Goal: Subscribe to service/newsletter

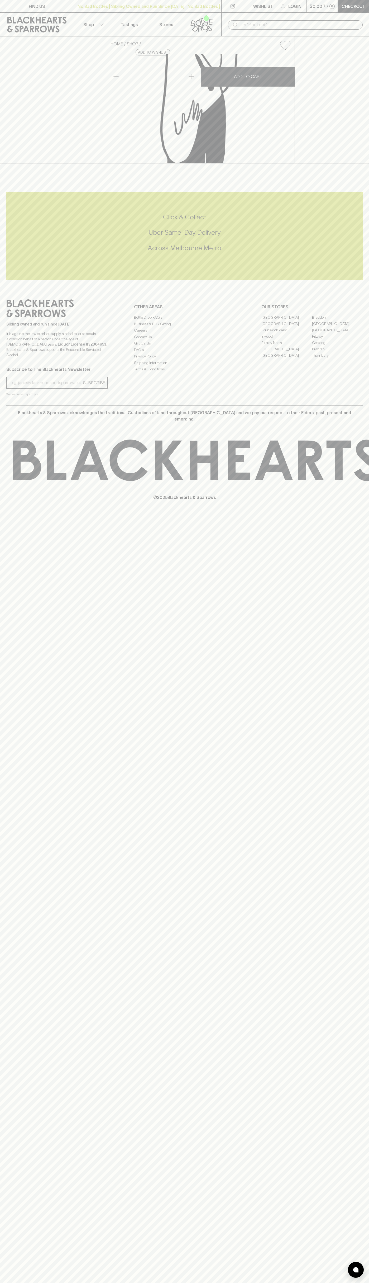
click at [202, 15] on icon at bounding box center [202, 23] width 30 height 17
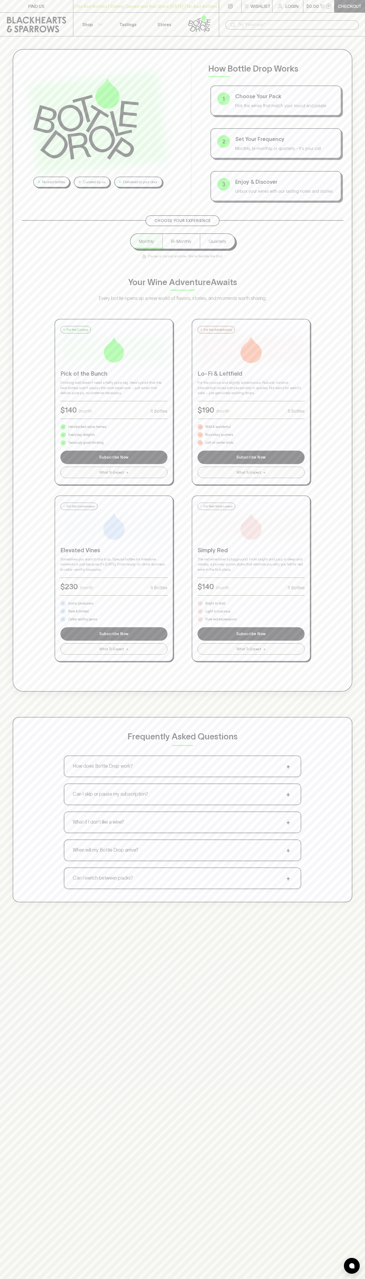
click at [347, 1282] on html "FIND US | No Bad Bottles | Sibling Owned and Run Since 2006 | No Bad Bottles | …" at bounding box center [182, 827] width 365 height 1654
click at [69, 1282] on html "FIND US | No Bad Bottles | Sibling Owned and Run Since 2006 | No Bad Bottles | …" at bounding box center [182, 827] width 365 height 1654
click at [11, 22] on icon at bounding box center [36, 25] width 59 height 16
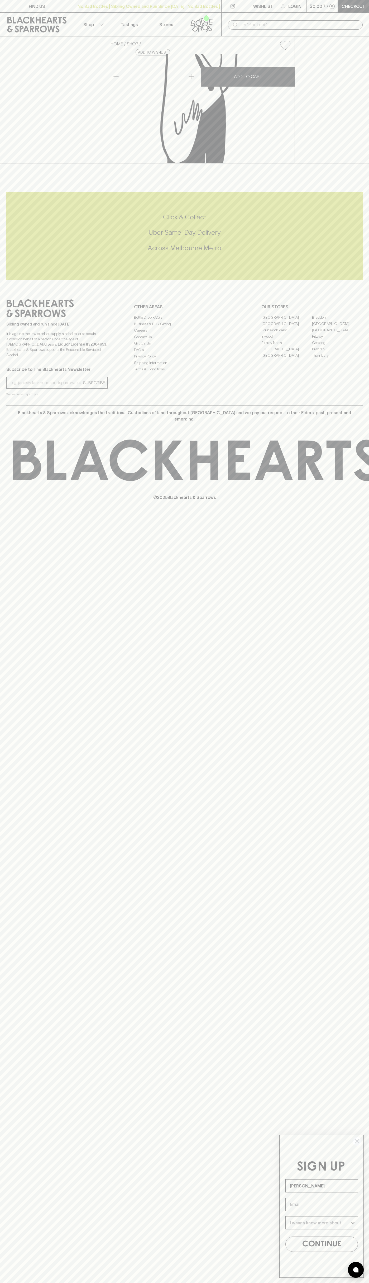
type input "[PERSON_NAME]"
